Goal: Task Accomplishment & Management: Use online tool/utility

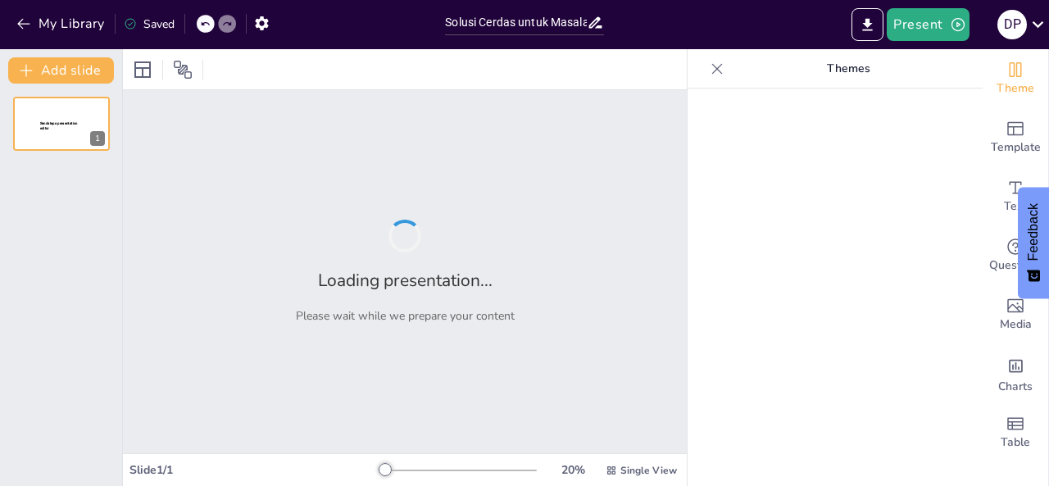
type input "Solusi Cerdas untuk Masalah Parkir: Pengenalan Smart Parking ANPR"
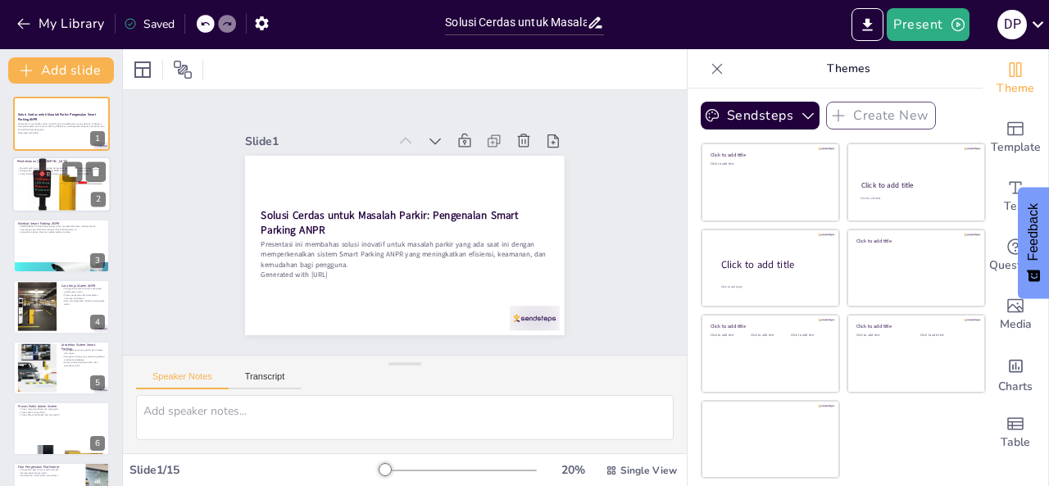
click at [30, 187] on div at bounding box center [61, 184] width 98 height 98
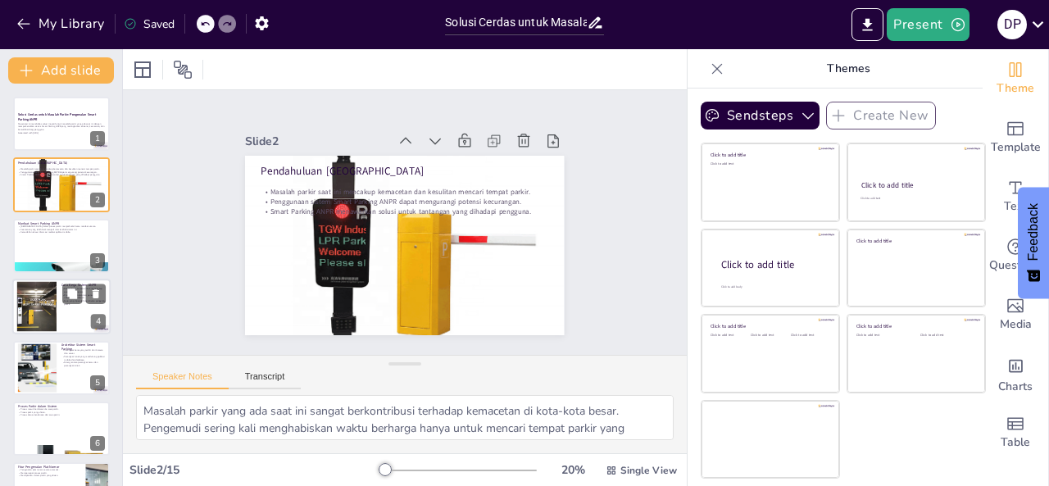
click at [33, 289] on div at bounding box center [37, 307] width 89 height 50
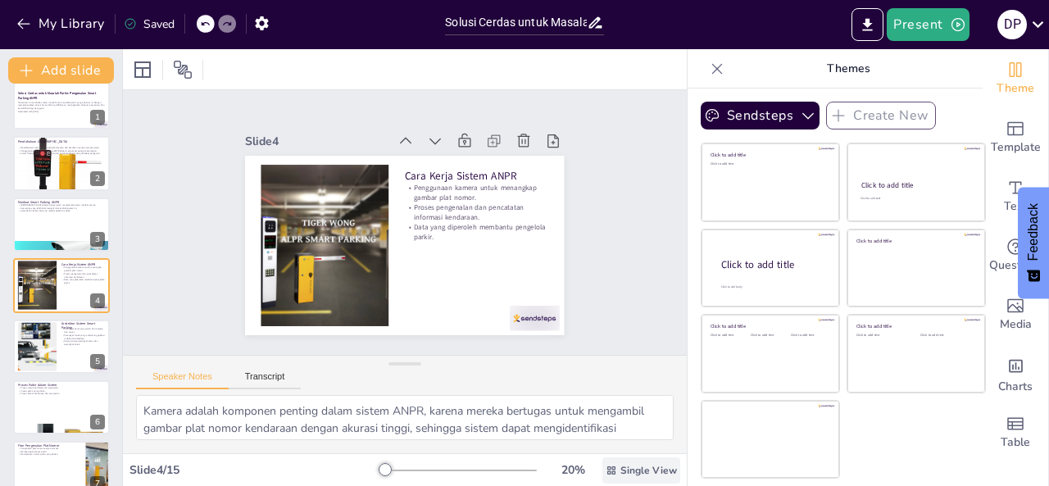
click at [628, 473] on span "Single View" at bounding box center [648, 470] width 57 height 13
click at [35, 334] on div at bounding box center [37, 346] width 74 height 50
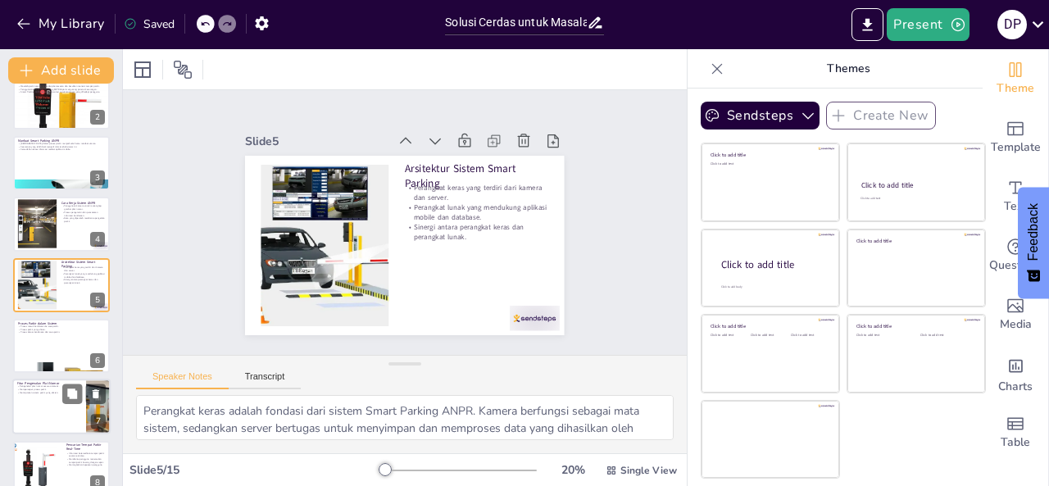
click at [52, 419] on div at bounding box center [61, 407] width 98 height 56
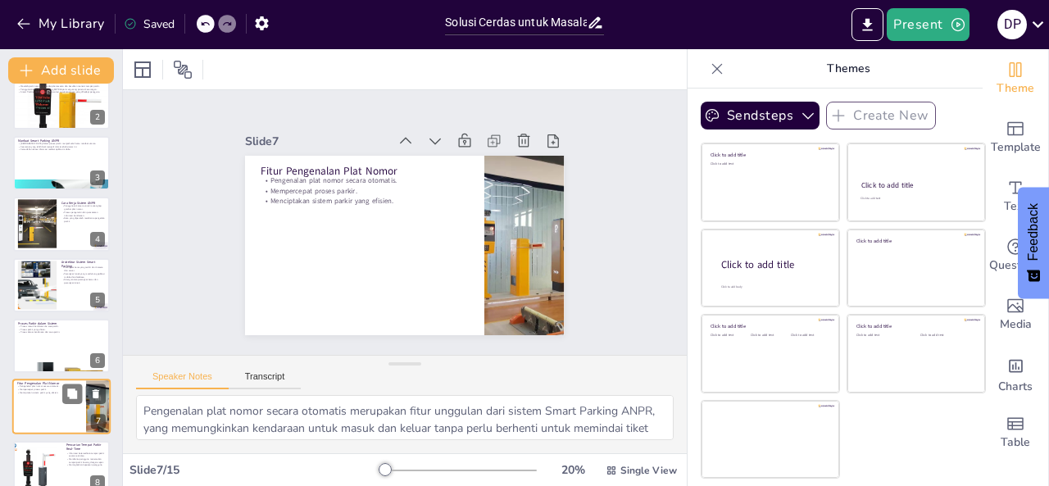
scroll to position [205, 0]
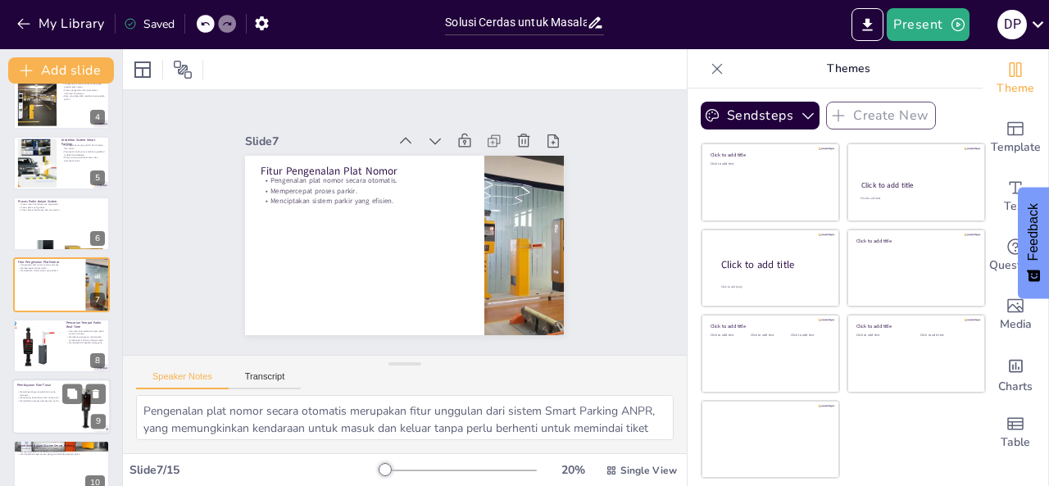
click at [38, 416] on div at bounding box center [61, 407] width 98 height 56
type textarea "Dengan menawarkan berbagai metode pembayaran, sistem Smart Parking ANPR memberi…"
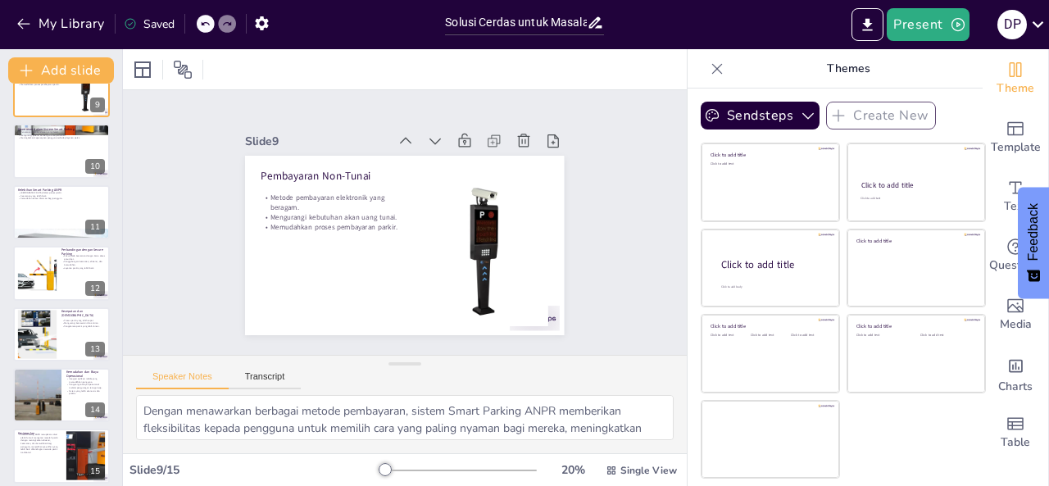
scroll to position [531, 0]
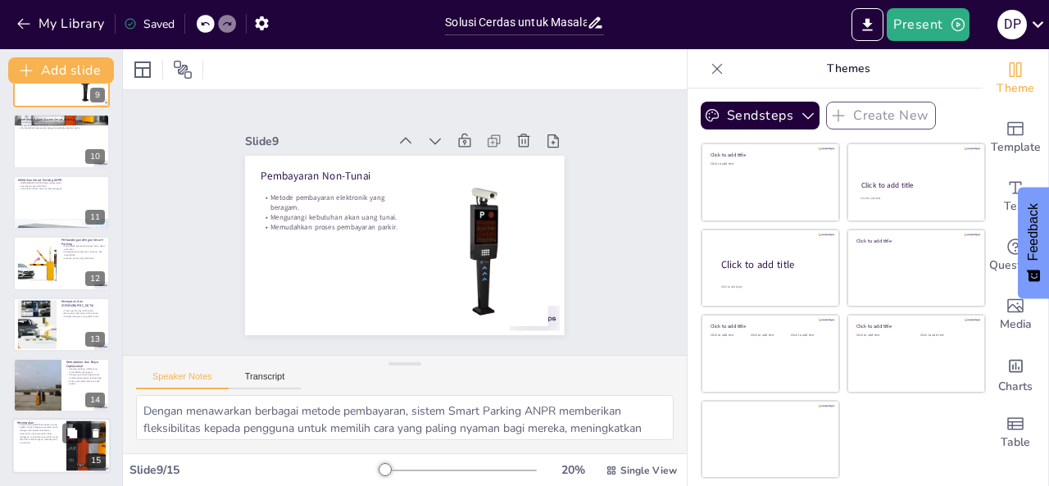
click at [43, 433] on p "Smart Parking ANPR merupakan solusi efektif untuk mengatasi masalah parkir deng…" at bounding box center [39, 433] width 44 height 21
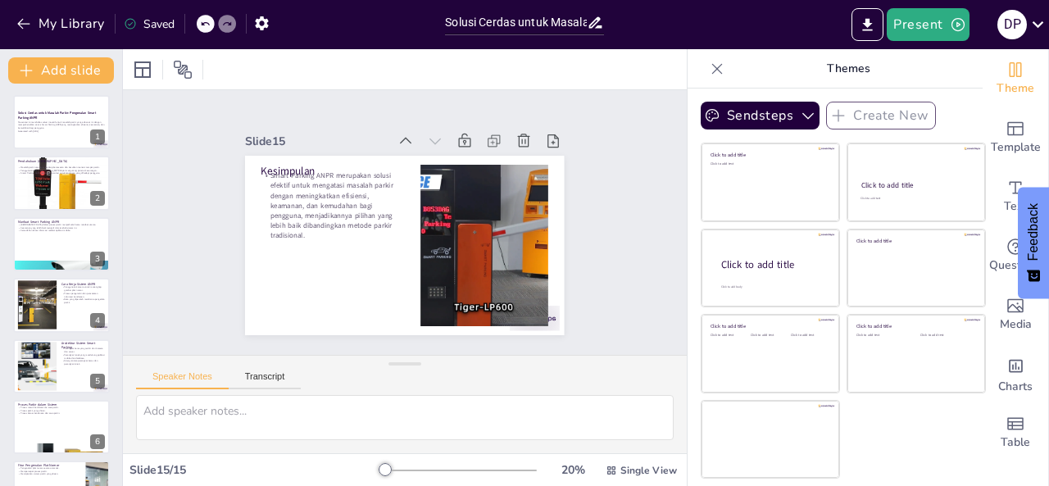
scroll to position [0, 0]
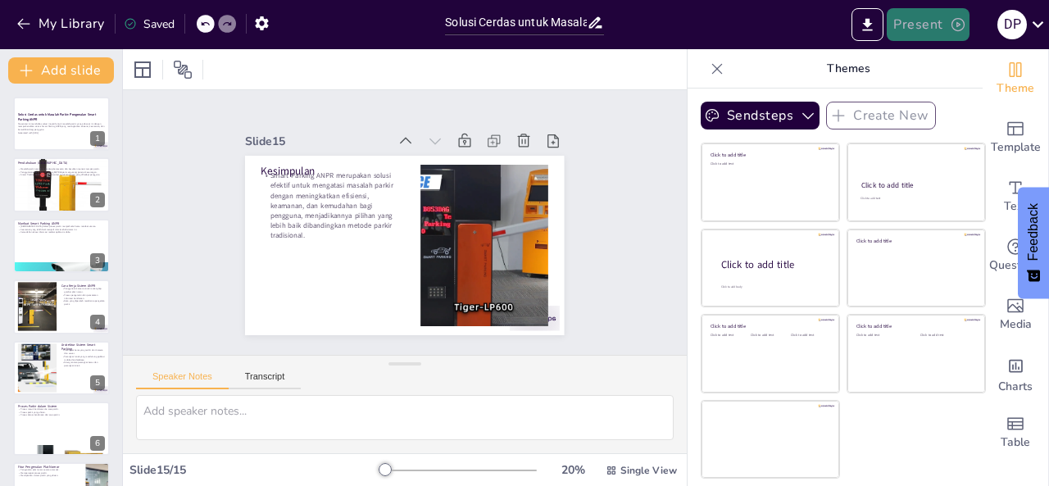
click at [924, 25] on button "Present" at bounding box center [928, 24] width 82 height 33
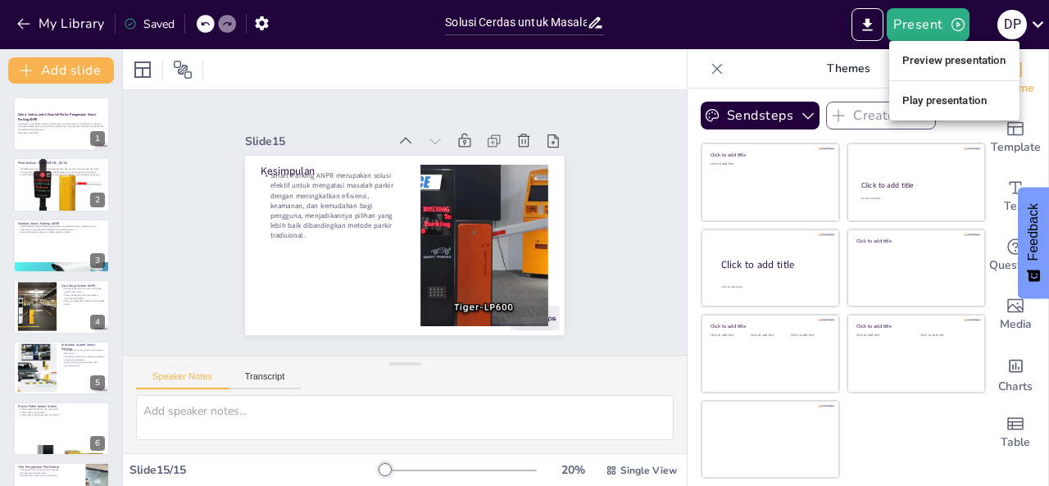
click at [930, 62] on li "Preview presentation" at bounding box center [954, 61] width 130 height 26
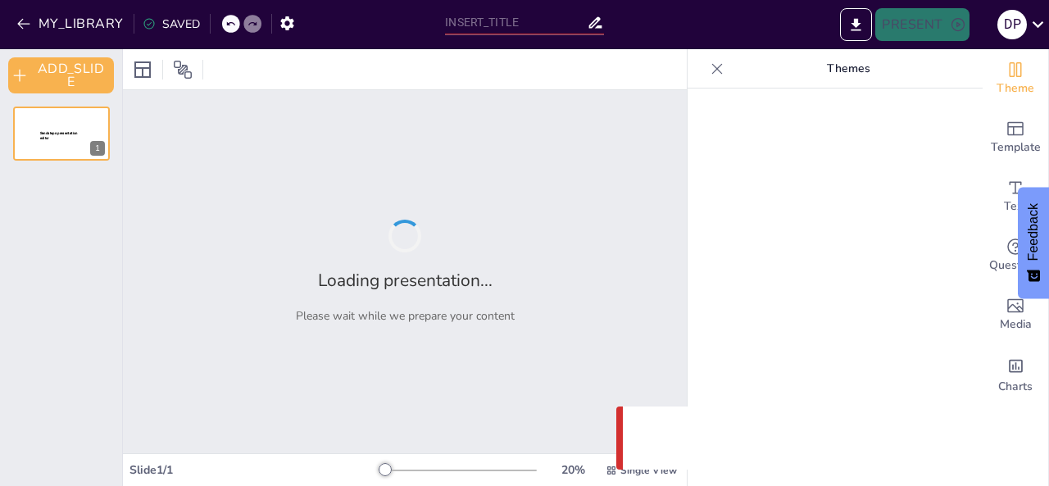
type input "Solusi Cerdas untuk Masalah Parkir: Pengenalan Smart Parking ANPR"
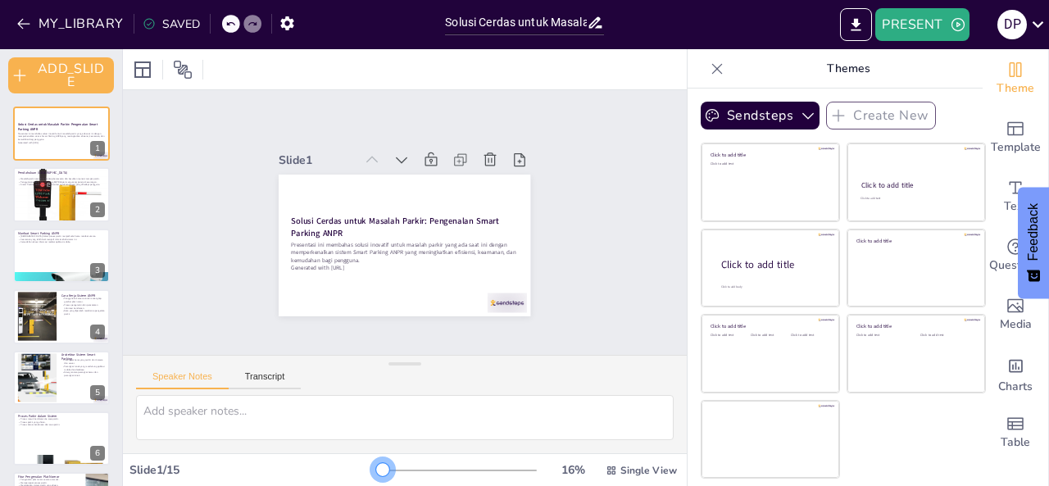
drag, startPoint x: 375, startPoint y: 467, endPoint x: 359, endPoint y: 463, distance: 16.9
click at [376, 469] on div at bounding box center [382, 469] width 13 height 13
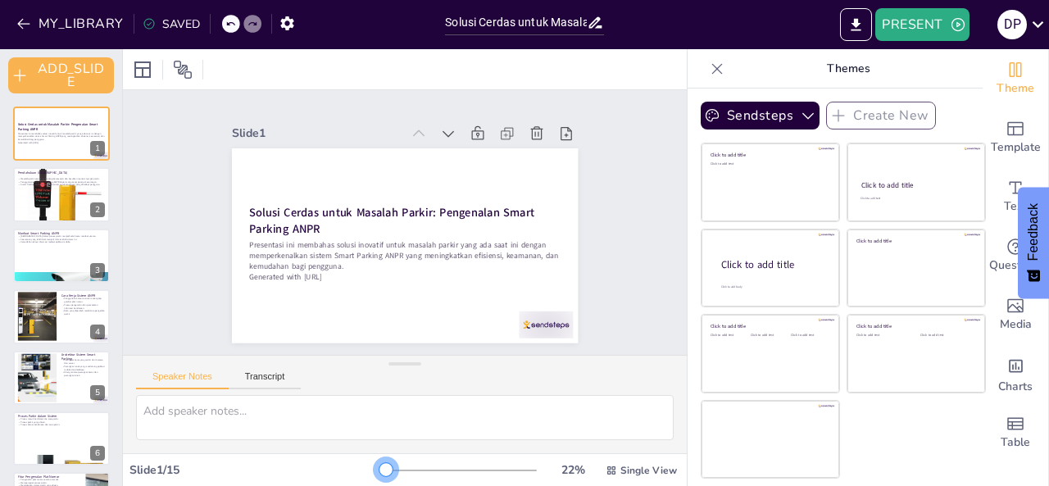
click at [379, 465] on div at bounding box center [385, 469] width 13 height 13
click at [440, 125] on icon at bounding box center [448, 133] width 16 height 16
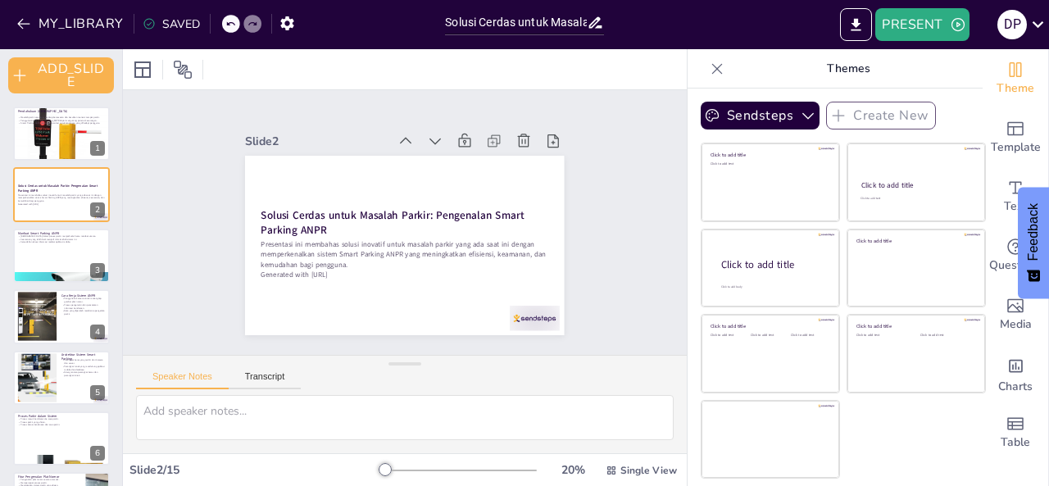
click at [437, 128] on div at bounding box center [491, 157] width 178 height 59
click at [429, 139] on icon at bounding box center [434, 142] width 11 height 7
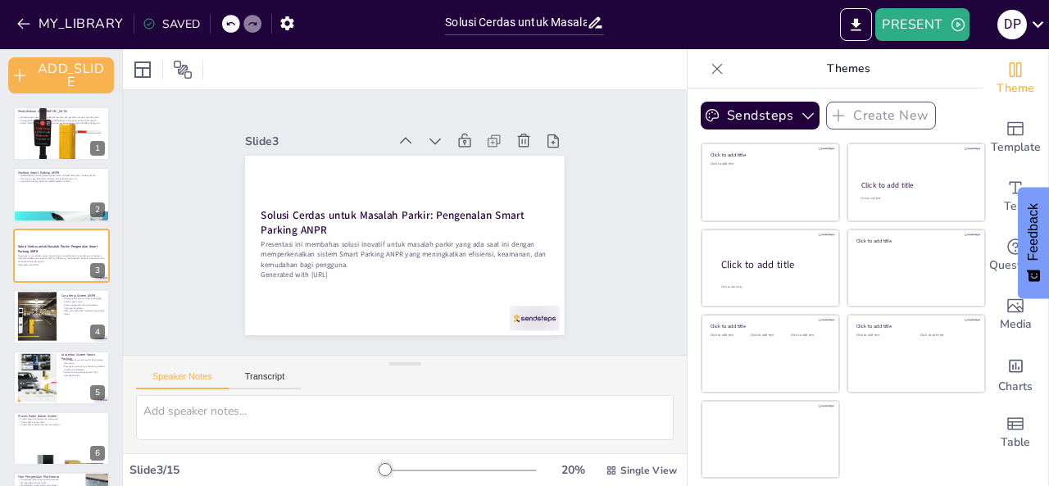
click at [438, 142] on icon at bounding box center [443, 145] width 11 height 7
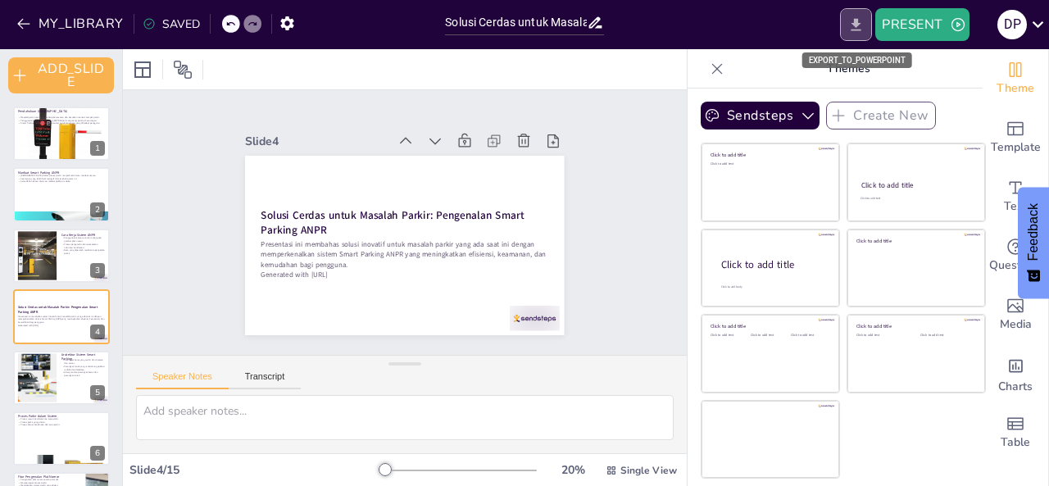
click at [858, 25] on icon "EXPORT_TO_POWERPOINT" at bounding box center [857, 24] width 10 height 12
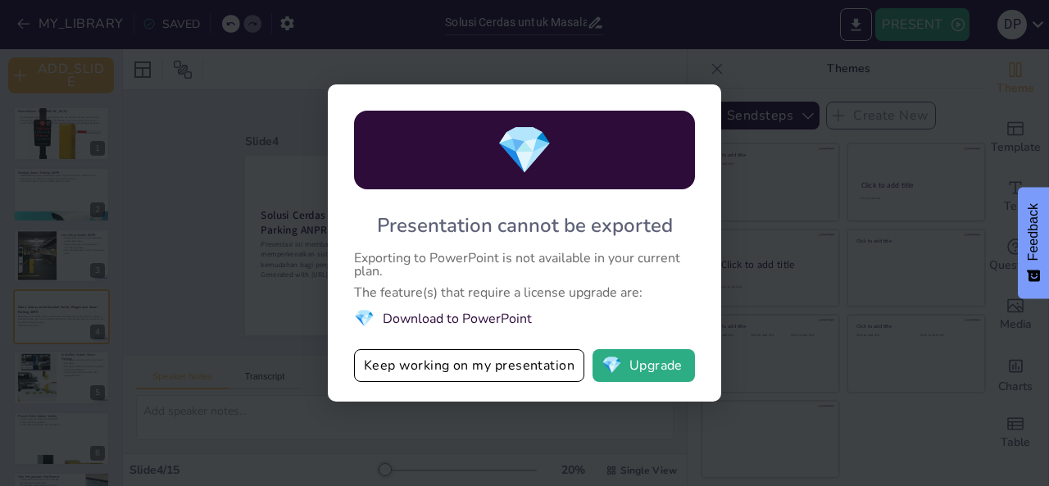
click at [223, 142] on div "💎 Presentation cannot be exported Exporting to PowerPoint is not available in y…" at bounding box center [524, 243] width 1049 height 486
